Goal: Task Accomplishment & Management: Manage account settings

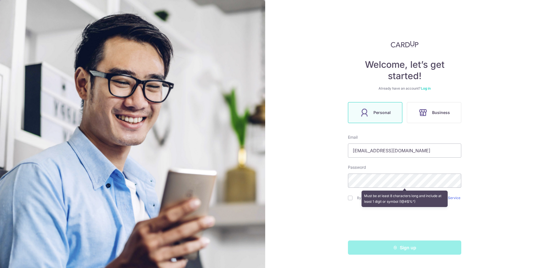
click at [507, 168] on div "Welcome, let’s get started! Already have an account? Log in Personal Business E…" at bounding box center [404, 134] width 279 height 268
click at [426, 90] on link "Log in" at bounding box center [426, 88] width 10 height 4
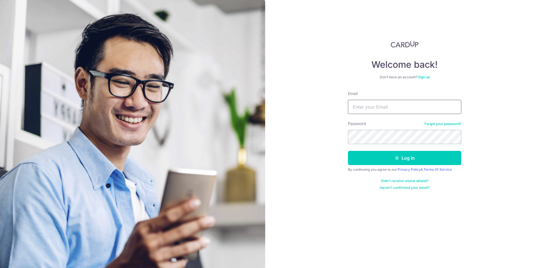
type input "[EMAIL_ADDRESS][DOMAIN_NAME]"
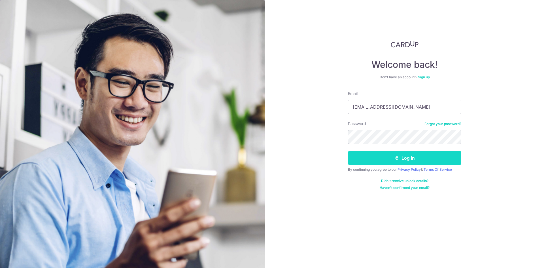
click at [385, 160] on button "Log in" at bounding box center [404, 158] width 113 height 14
